Goal: Information Seeking & Learning: Find specific fact

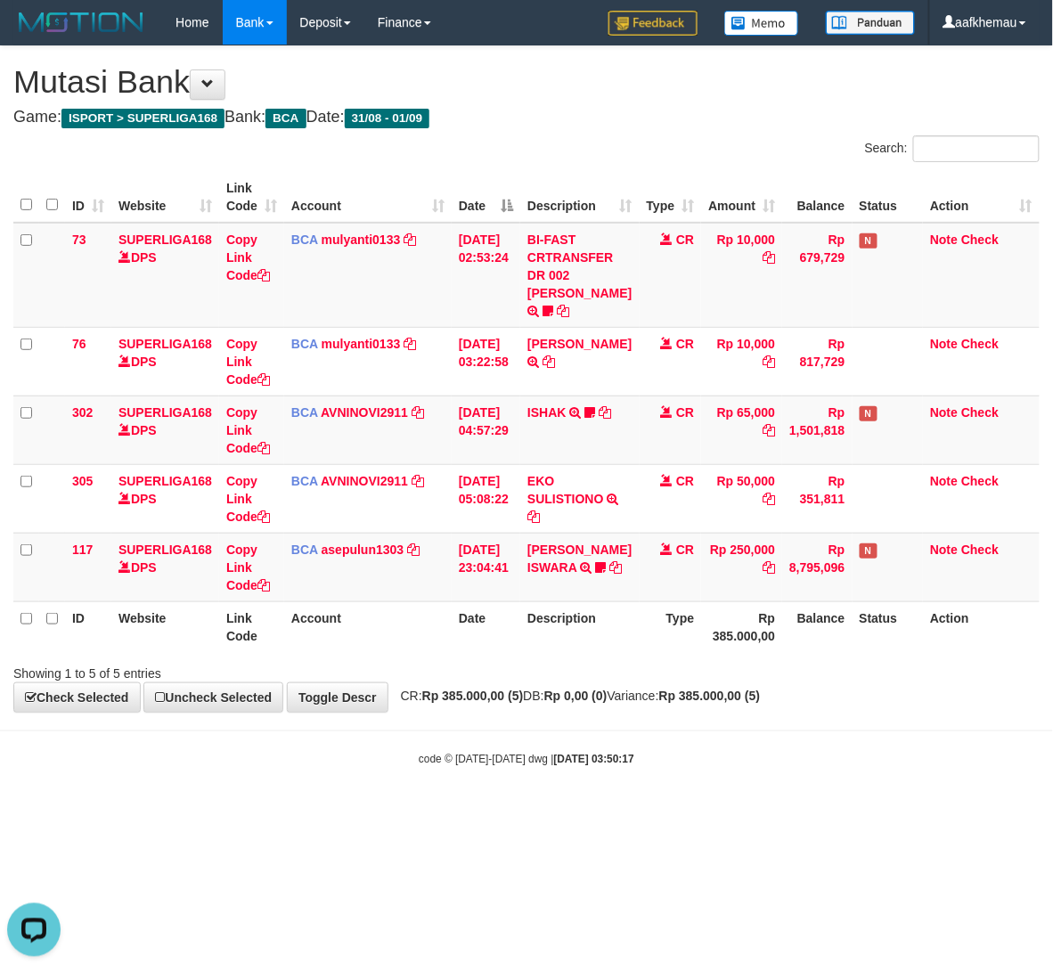
click at [710, 122] on h4 "Game: ISPORT > SUPERLIGA168 Bank: BCA Date: 31/08 - 01/09" at bounding box center [526, 118] width 1026 height 18
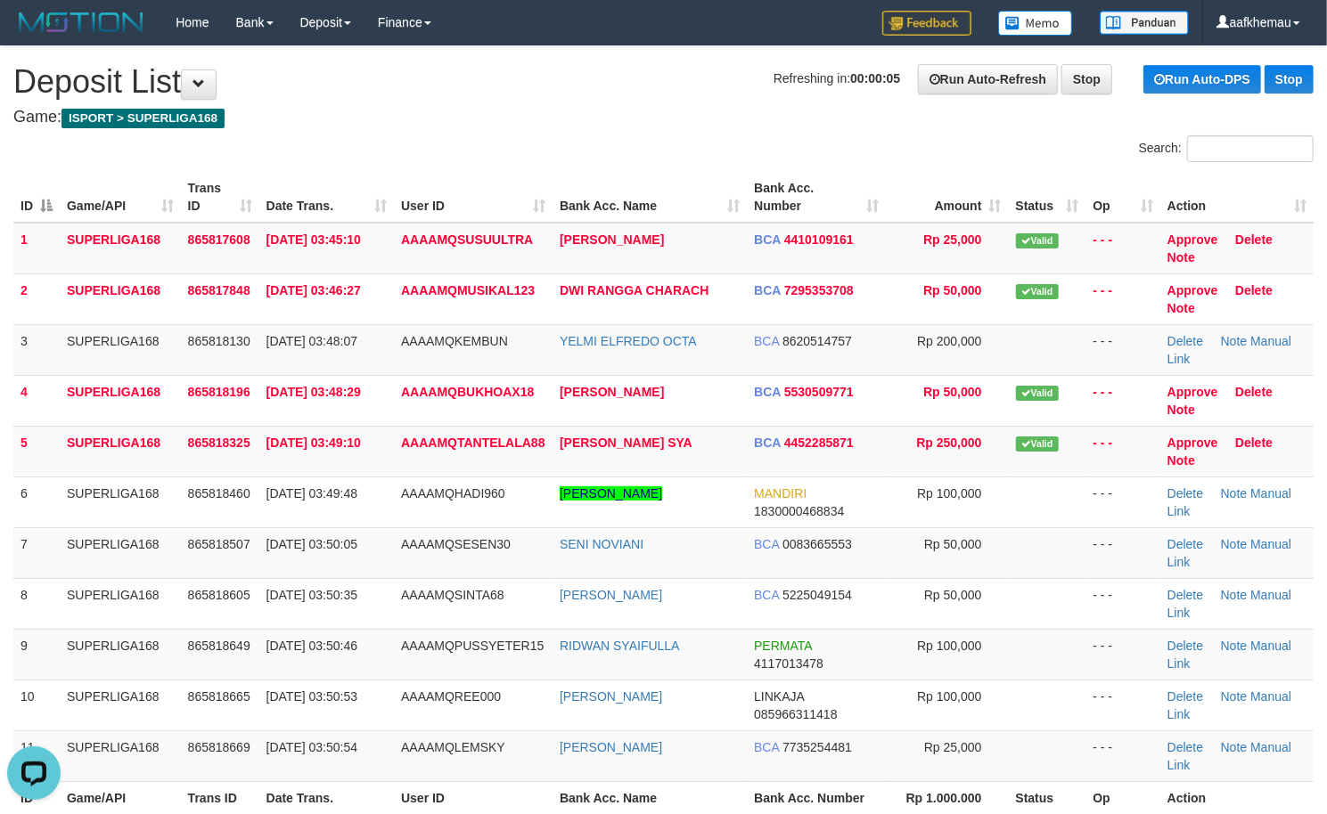
click at [631, 115] on h4 "Game: ISPORT > SUPERLIGA168" at bounding box center [663, 118] width 1300 height 18
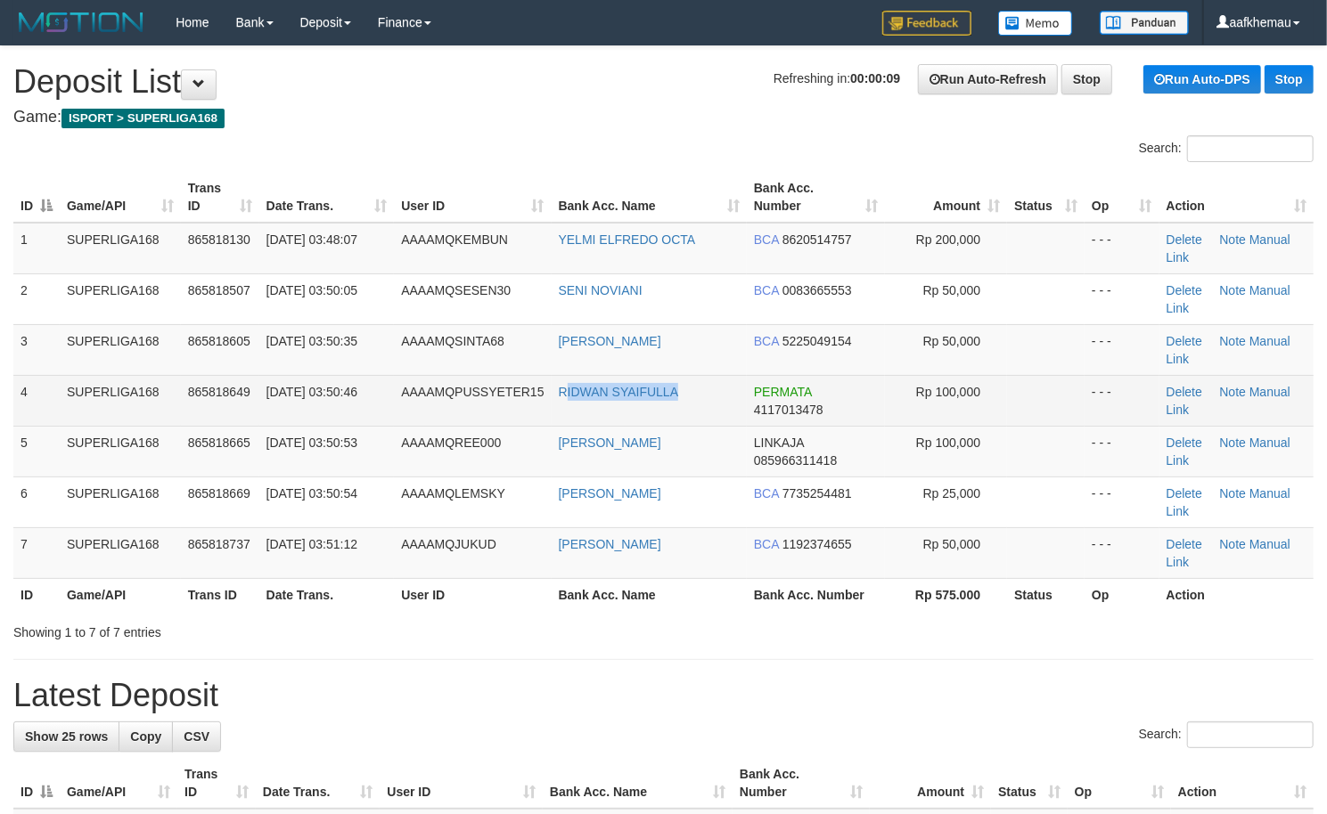
copy link "IDWAN SYAIFULLA"
drag, startPoint x: 689, startPoint y: 412, endPoint x: 568, endPoint y: 411, distance: 120.3
click at [568, 411] on td "RIDWAN SYAIFULLA" at bounding box center [649, 400] width 195 height 51
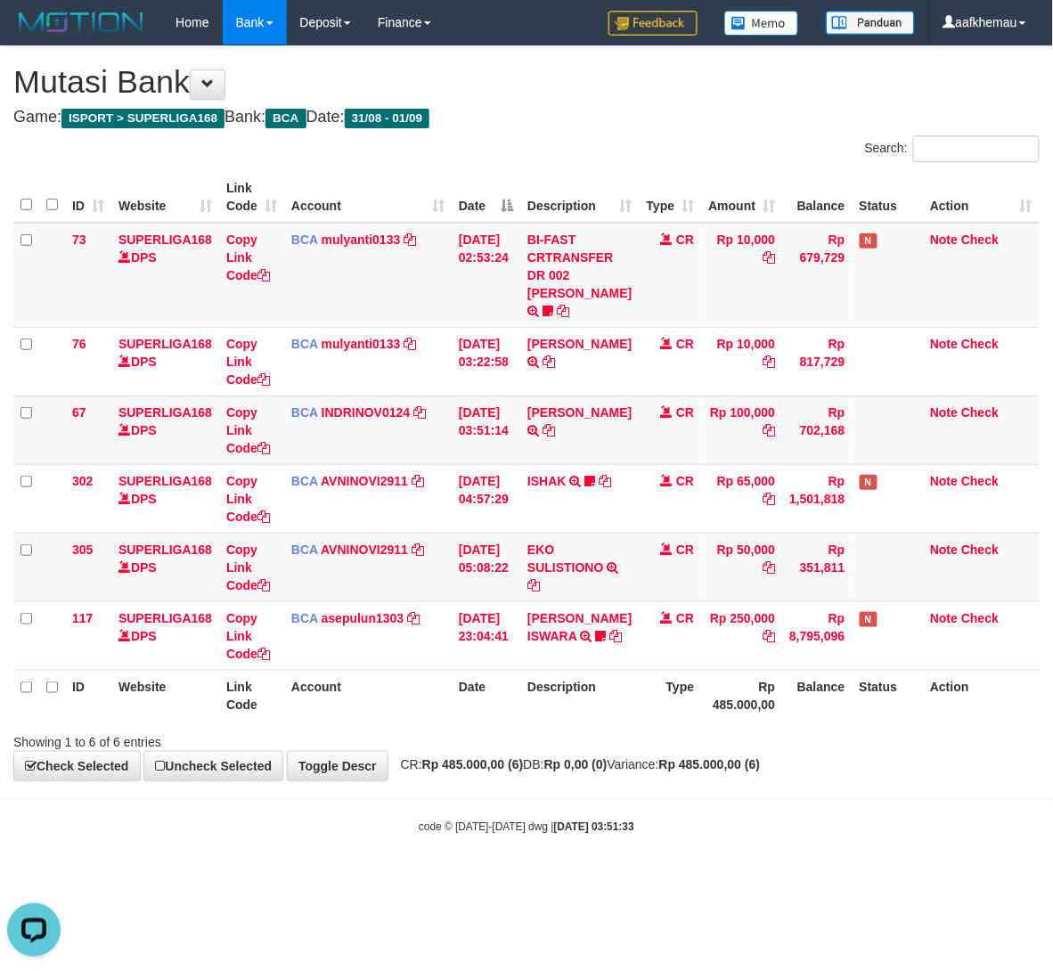
click at [853, 721] on th "Status" at bounding box center [888, 695] width 71 height 51
click at [709, 830] on body "Toggle navigation Home Bank Account List Load By Website Group [ISPORT] SUPERLI…" at bounding box center [526, 440] width 1053 height 880
drag, startPoint x: 707, startPoint y: 821, endPoint x: 714, endPoint y: 804, distance: 18.9
click at [707, 821] on body "Toggle navigation Home Bank Account List Load By Website Group [ISPORT] SUPERLI…" at bounding box center [526, 440] width 1053 height 880
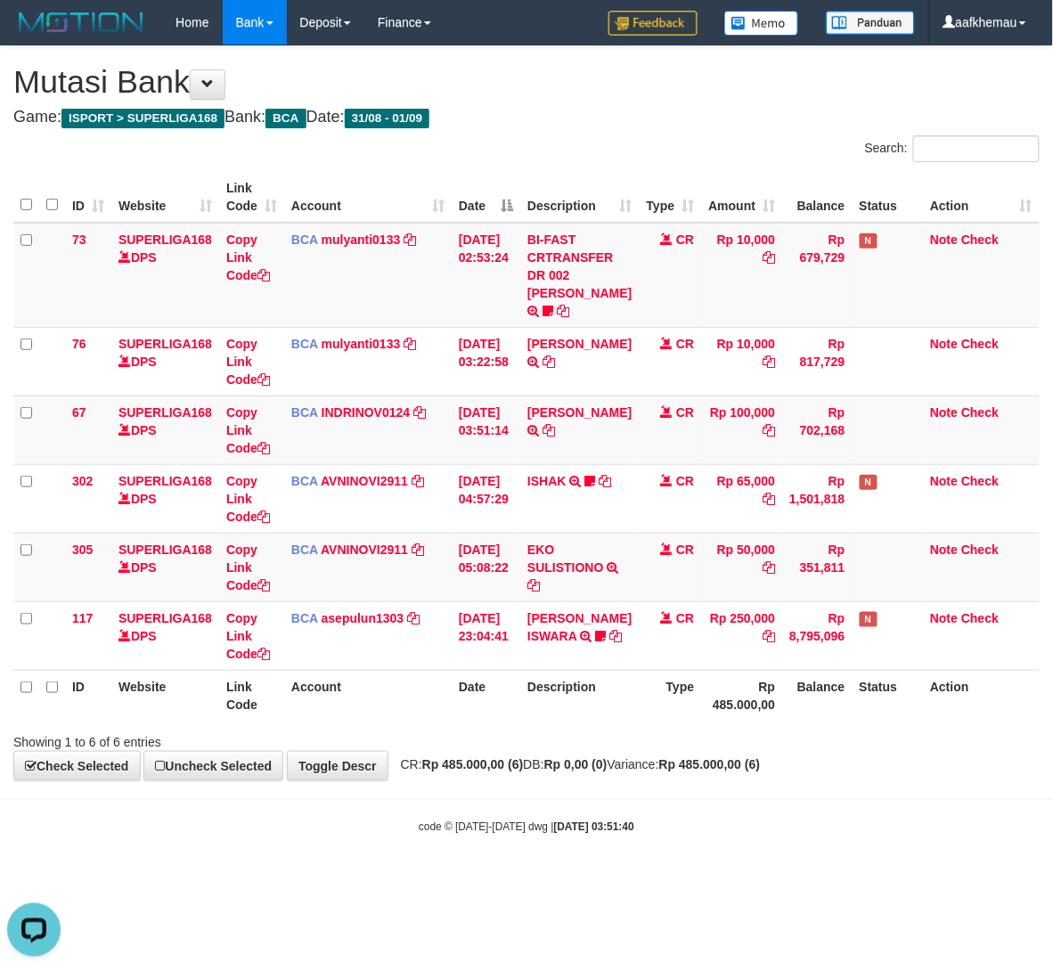
click at [688, 135] on div "Search:" at bounding box center [790, 150] width 500 height 31
click at [779, 781] on div "**********" at bounding box center [526, 413] width 1053 height 734
drag, startPoint x: 0, startPoint y: 0, endPoint x: 777, endPoint y: 793, distance: 1110.2
click at [777, 781] on div "**********" at bounding box center [526, 413] width 1053 height 734
click at [875, 811] on body "Toggle navigation Home Bank Account List Load By Website Group [ISPORT] SUPERLI…" at bounding box center [526, 440] width 1053 height 880
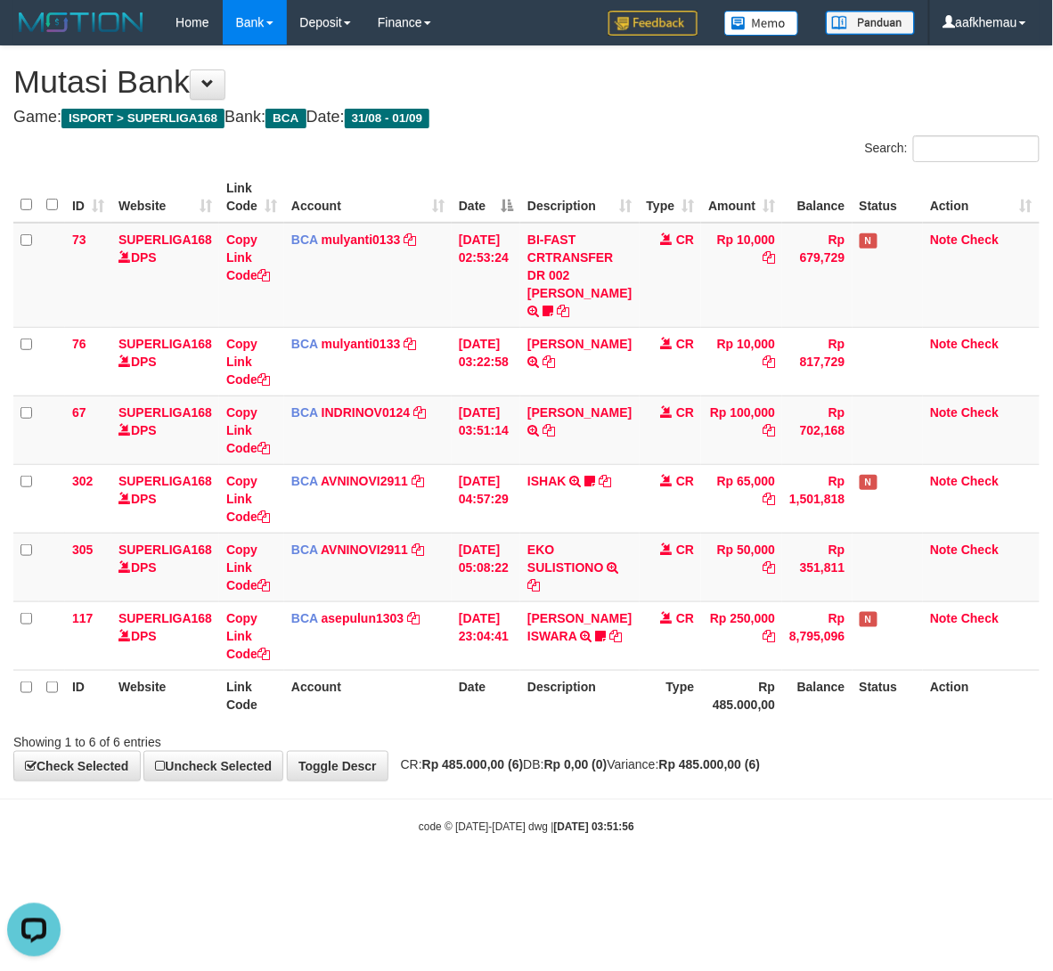
click at [685, 111] on h4 "Game: ISPORT > SUPERLIGA168 Bank: BCA Date: 31/08 - 01/09" at bounding box center [526, 118] width 1026 height 18
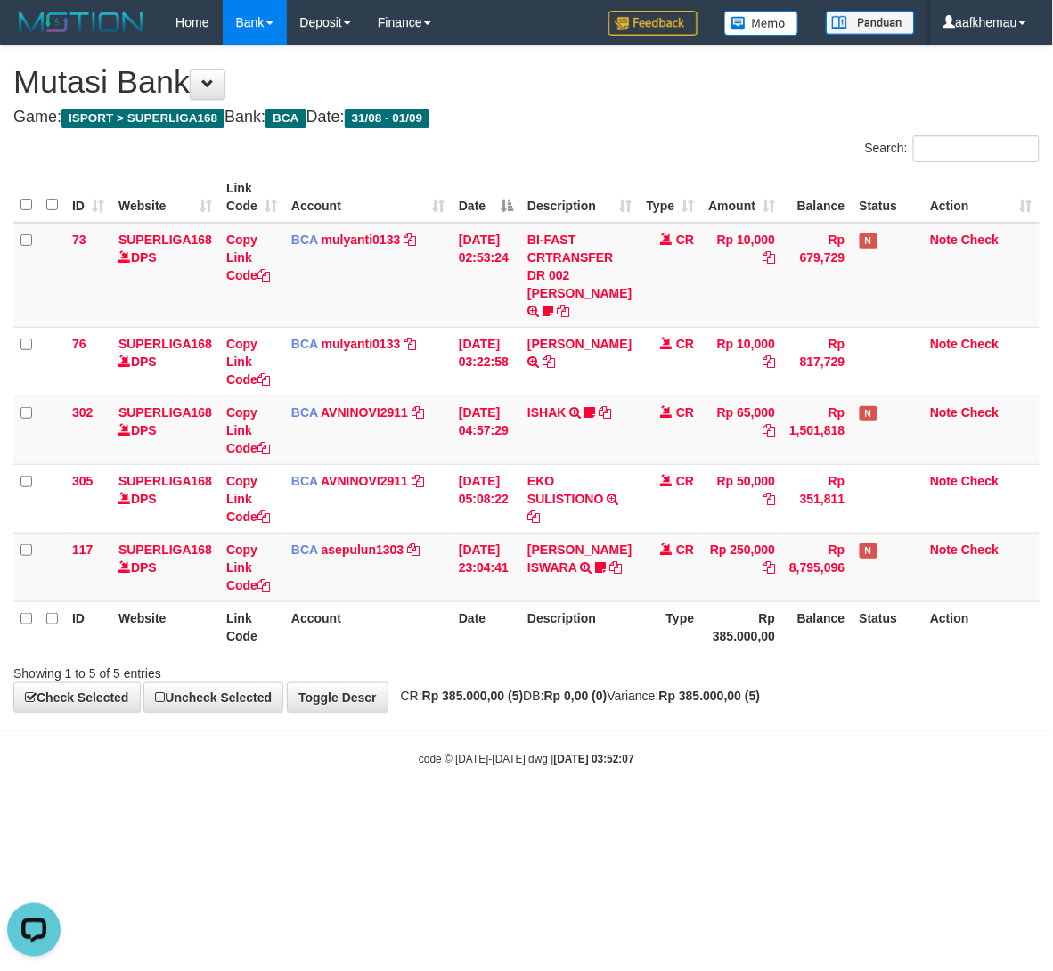
click at [768, 105] on div "**********" at bounding box center [526, 379] width 1053 height 666
click at [835, 812] on body "Toggle navigation Home Bank Account List Load By Website Group [ISPORT] SUPERLI…" at bounding box center [526, 406] width 1053 height 812
click at [824, 712] on div "**********" at bounding box center [526, 379] width 1053 height 666
click at [560, 128] on div "**********" at bounding box center [526, 379] width 1053 height 666
click at [731, 767] on div "code © [DATE]-[DATE] dwg | [DATE] 03:56:14" at bounding box center [526, 758] width 1053 height 18
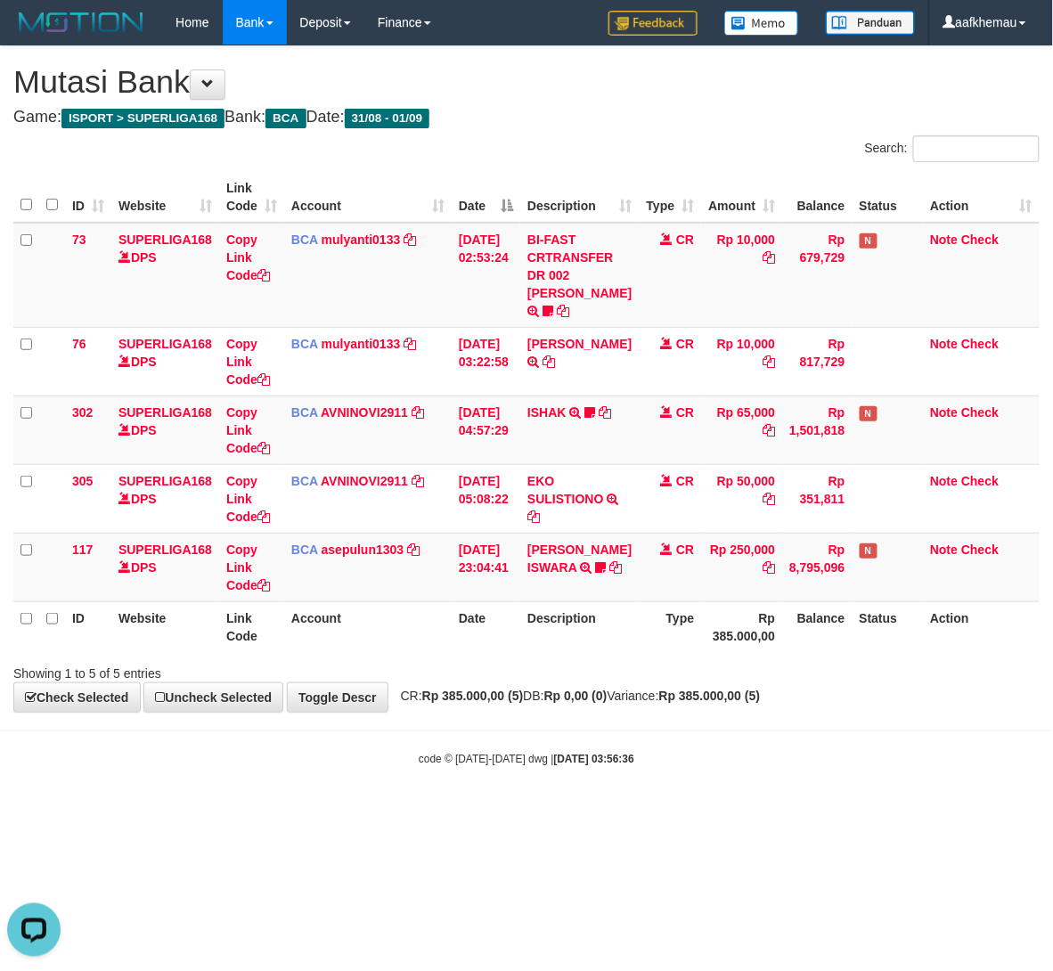
click at [617, 812] on html "Toggle navigation Home Bank Account List Load By Website Group [ISPORT] SUPERLI…" at bounding box center [526, 406] width 1053 height 812
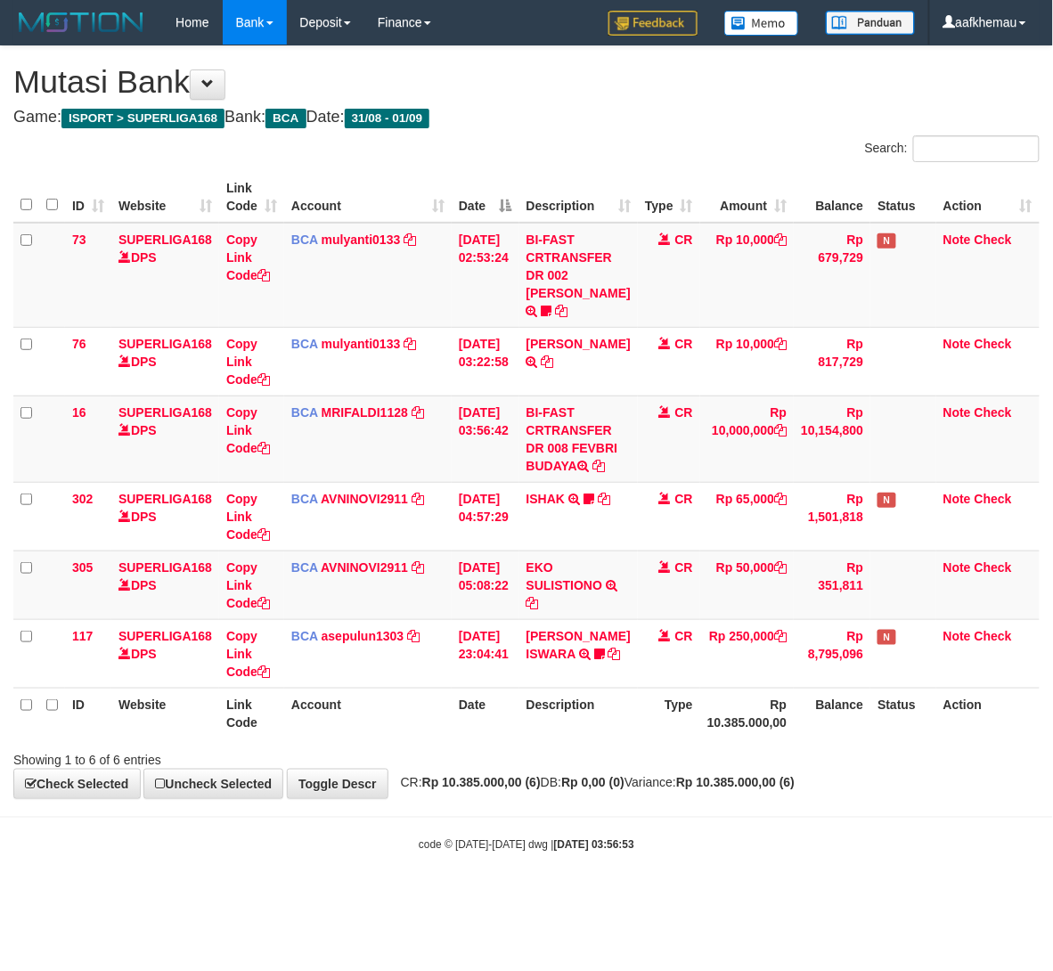
click at [660, 798] on div "**********" at bounding box center [526, 422] width 1053 height 752
drag, startPoint x: 650, startPoint y: 781, endPoint x: 639, endPoint y: 781, distance: 10.7
click at [642, 745] on div at bounding box center [746, 744] width 615 height 1
click at [636, 744] on div "ID Website Link Code Account Date Description Type Amount Balance Status Action…" at bounding box center [526, 455] width 1053 height 577
click at [635, 744] on div "ID Website Link Code Account Date Description Type Amount Balance Status Action…" at bounding box center [526, 455] width 1053 height 577
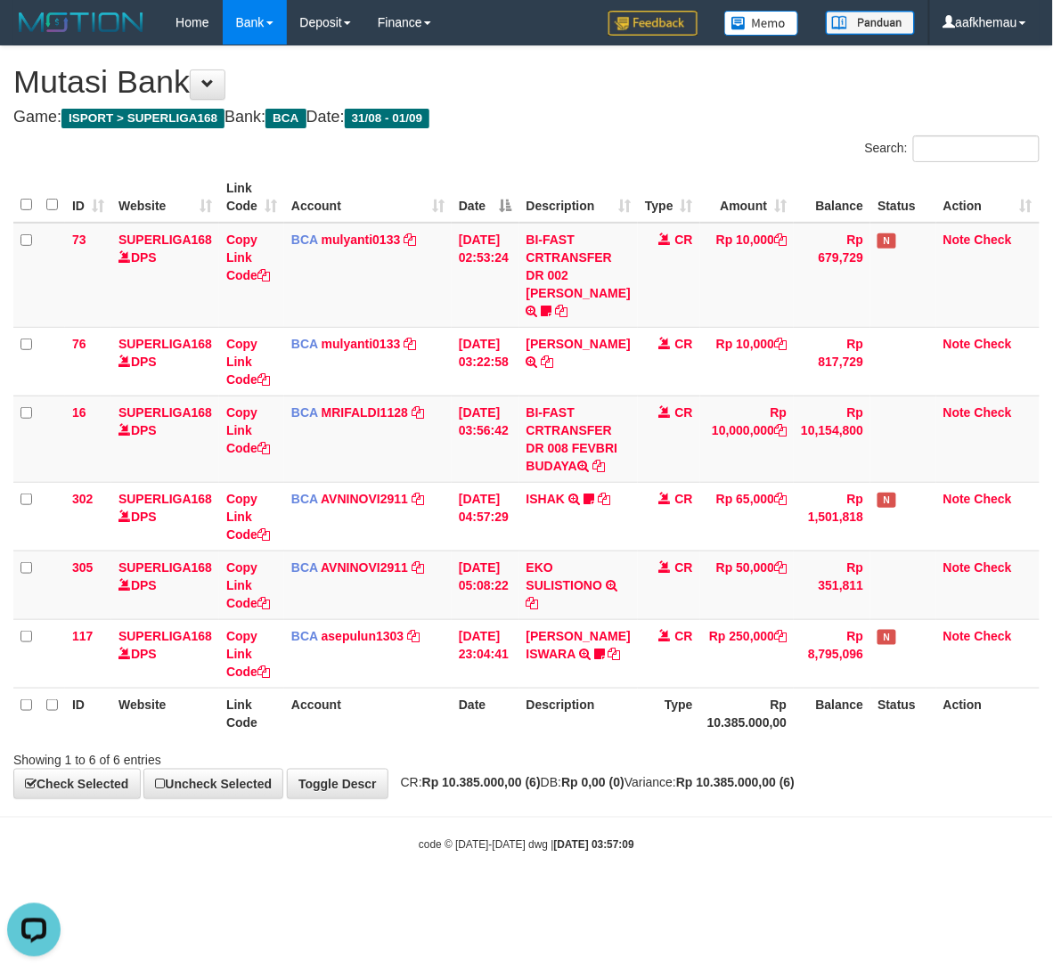
click at [621, 84] on h1 "Mutasi Bank" at bounding box center [526, 82] width 1026 height 36
click at [622, 83] on h1 "Mutasi Bank" at bounding box center [526, 82] width 1026 height 36
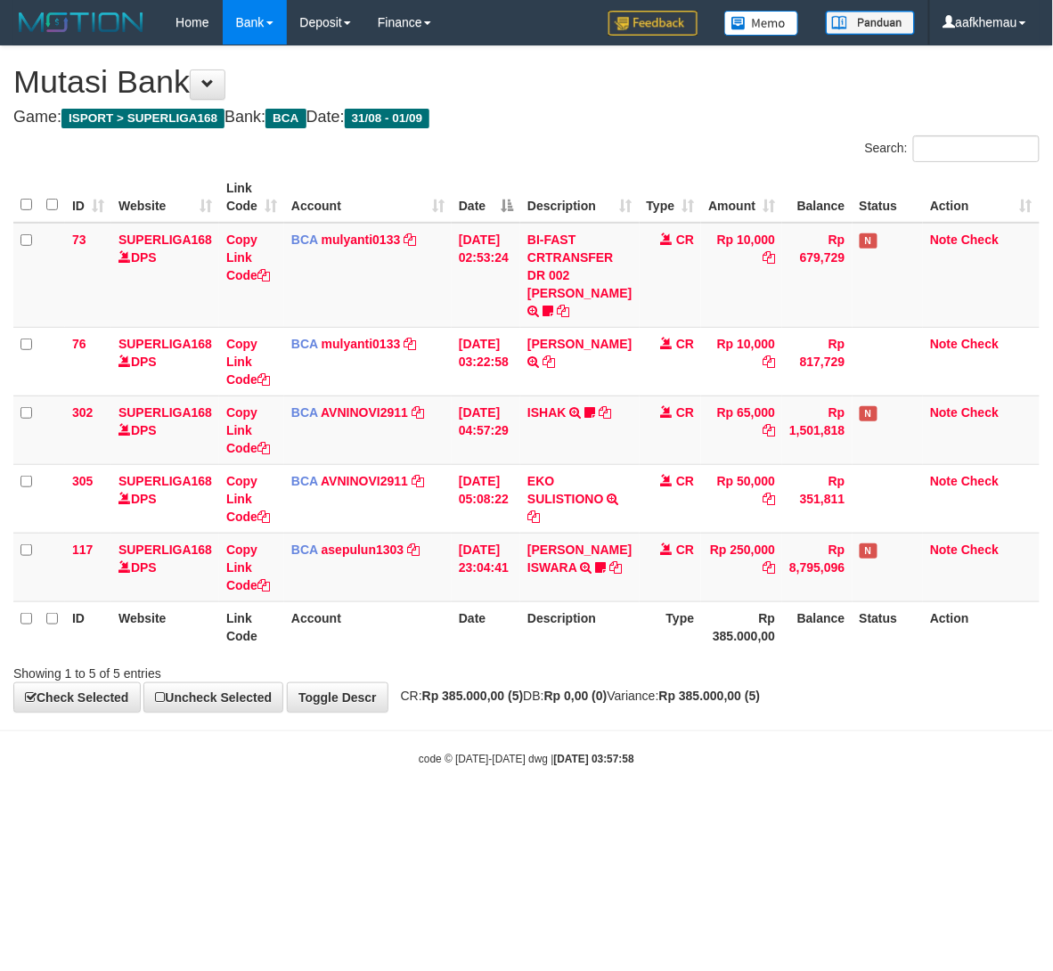
click at [685, 111] on h4 "Game: ISPORT > SUPERLIGA168 Bank: BCA Date: 31/08 - 01/09" at bounding box center [526, 118] width 1026 height 18
drag, startPoint x: 554, startPoint y: 91, endPoint x: 767, endPoint y: 100, distance: 213.1
click at [557, 90] on h1 "Mutasi Bank" at bounding box center [526, 82] width 1026 height 36
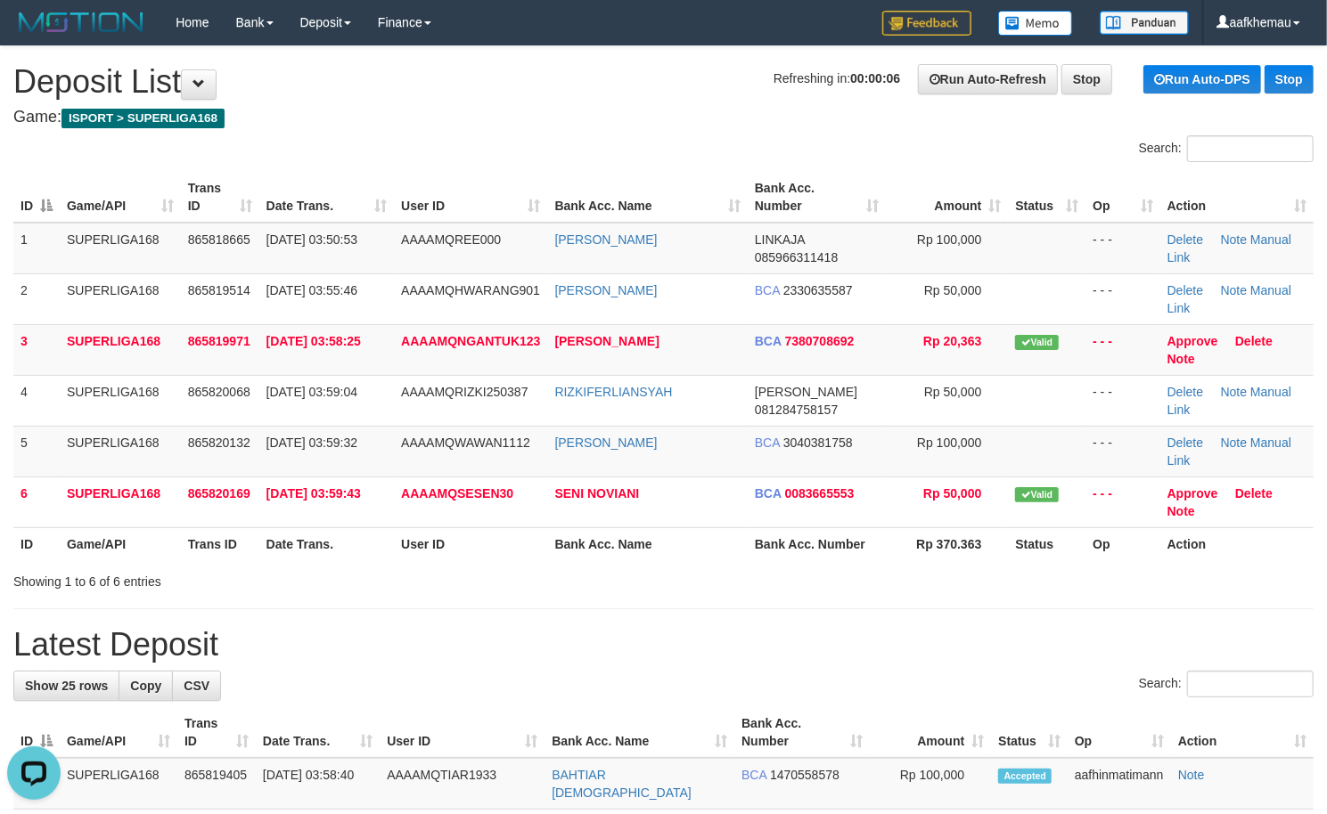
click at [536, 119] on h4 "Game: ISPORT > SUPERLIGA168" at bounding box center [663, 118] width 1300 height 18
click at [518, 154] on div "Search:" at bounding box center [663, 150] width 1327 height 31
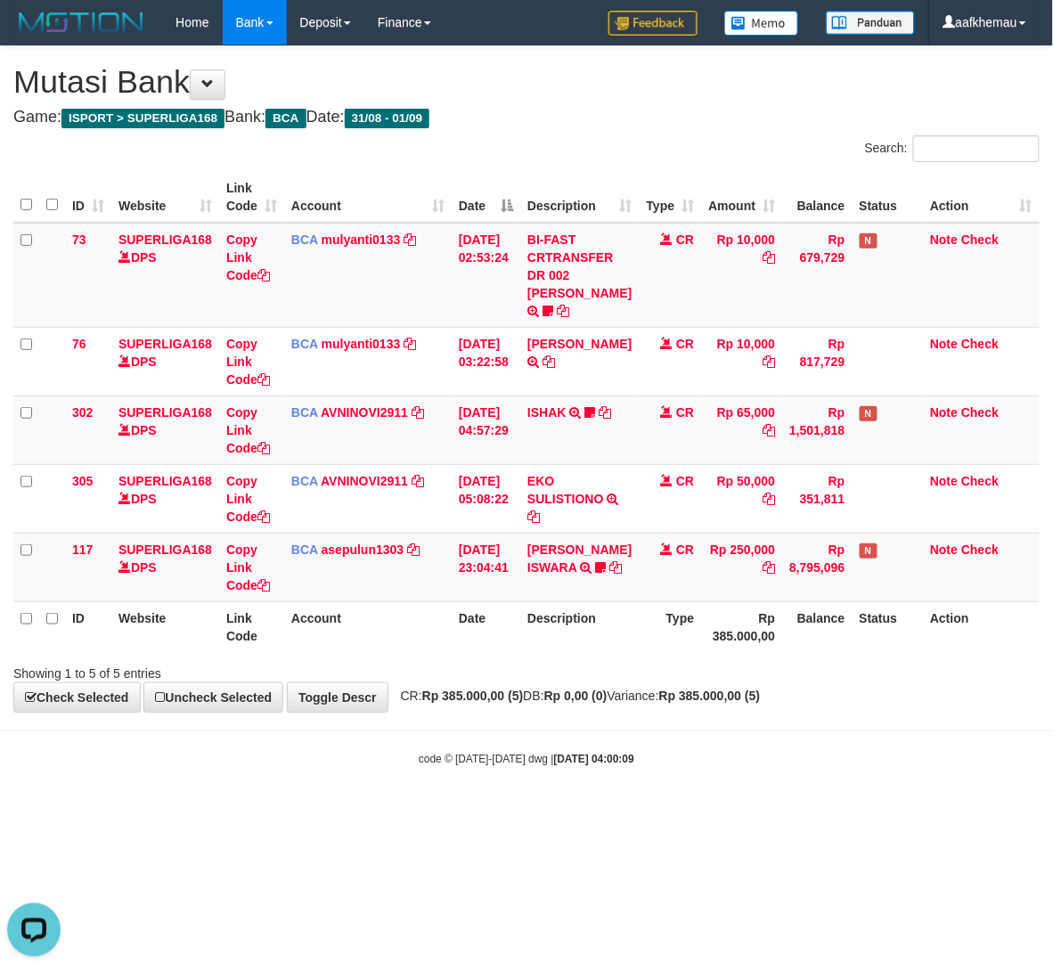
click at [782, 126] on h4 "Game: ISPORT > SUPERLIGA168 Bank: BCA Date: 31/08 - 01/09" at bounding box center [526, 118] width 1026 height 18
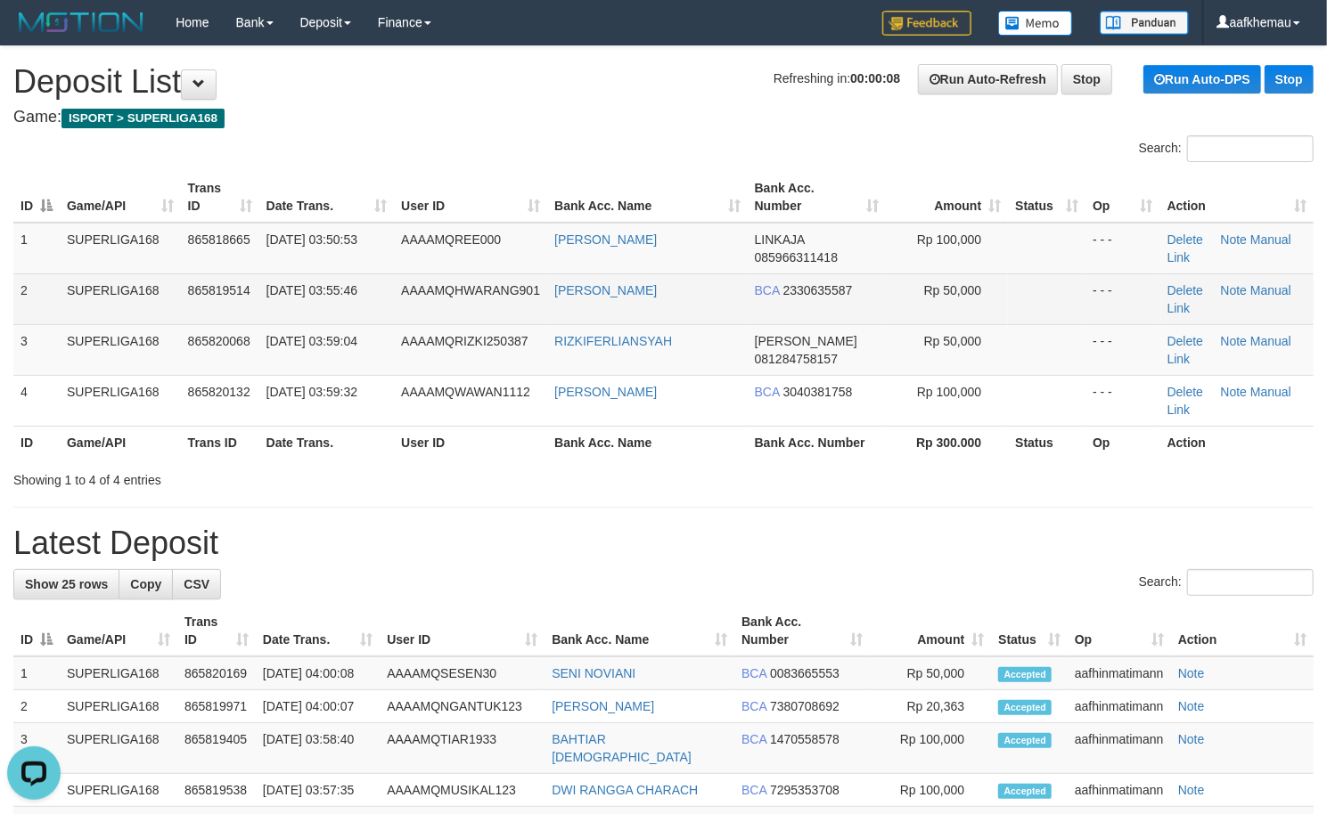
copy link "[PERSON_NAME]"
drag, startPoint x: 710, startPoint y: 289, endPoint x: 547, endPoint y: 314, distance: 164.9
click at [547, 314] on td "AKBAR NURCAHYA" at bounding box center [647, 299] width 200 height 51
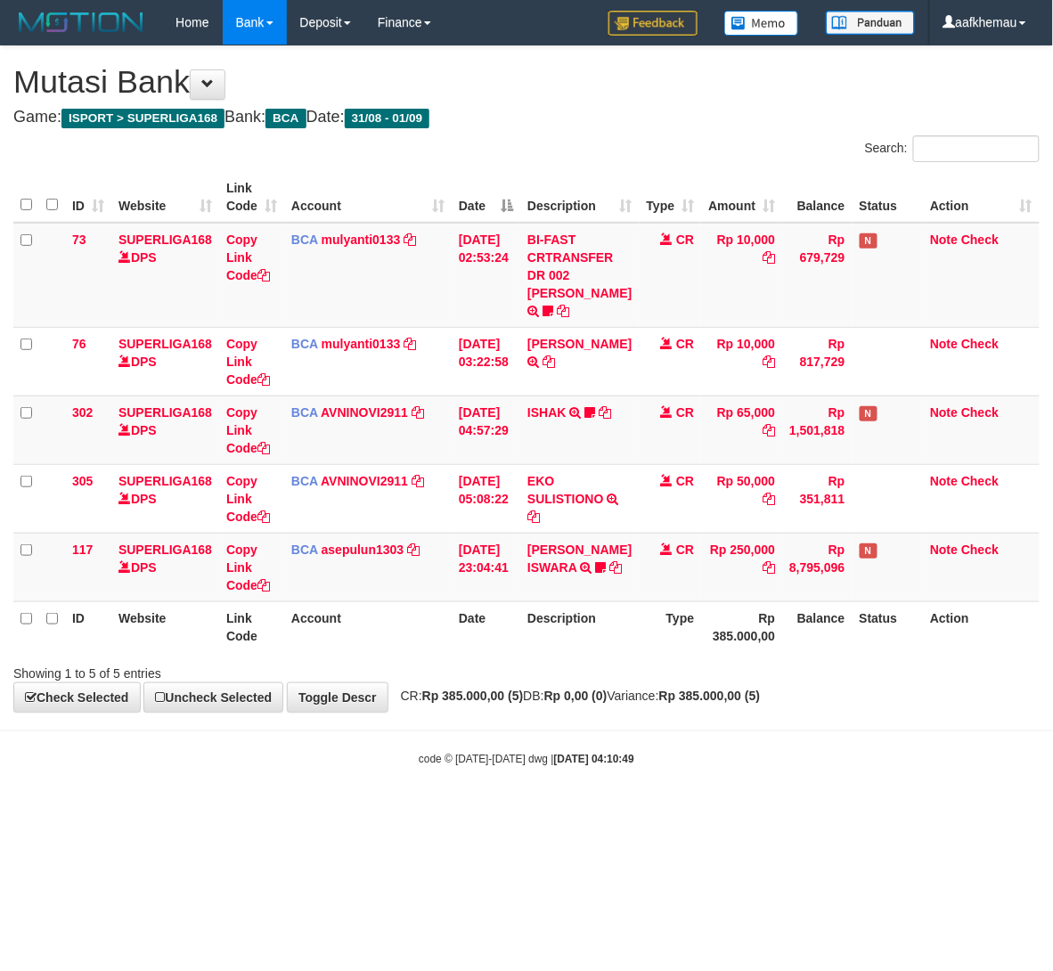
click at [675, 812] on body "Toggle navigation Home Bank Account List Load By Website Group [ISPORT] SUPERLI…" at bounding box center [526, 406] width 1053 height 812
